Goal: Task Accomplishment & Management: Use online tool/utility

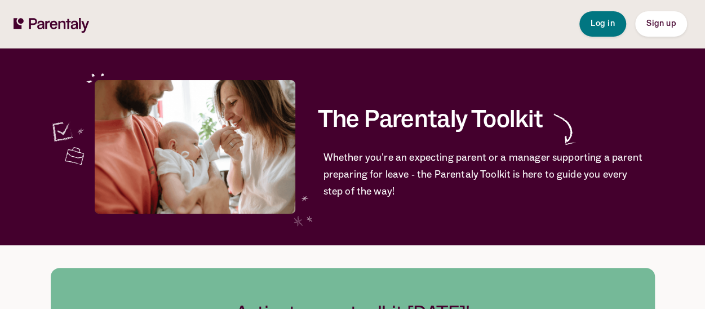
click at [603, 25] on span "Log in" at bounding box center [603, 24] width 24 height 8
